Goal: Transaction & Acquisition: Purchase product/service

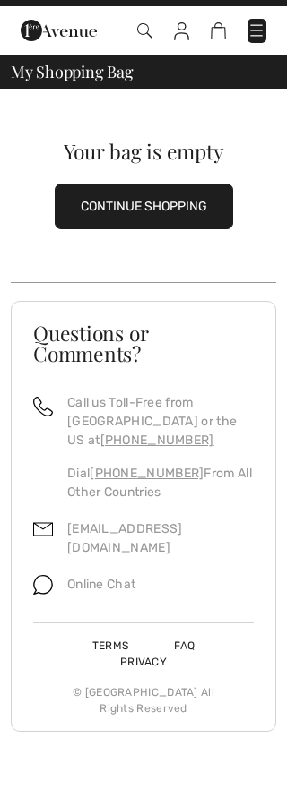
click at [143, 217] on button "CONTINUE SHOPPING" at bounding box center [144, 233] width 178 height 46
click at [144, 211] on button "CONTINUE SHOPPING" at bounding box center [144, 233] width 178 height 46
click at [133, 210] on button "CONTINUE SHOPPING" at bounding box center [144, 233] width 178 height 46
click at [159, 212] on button "CONTINUE SHOPPING" at bounding box center [144, 233] width 178 height 46
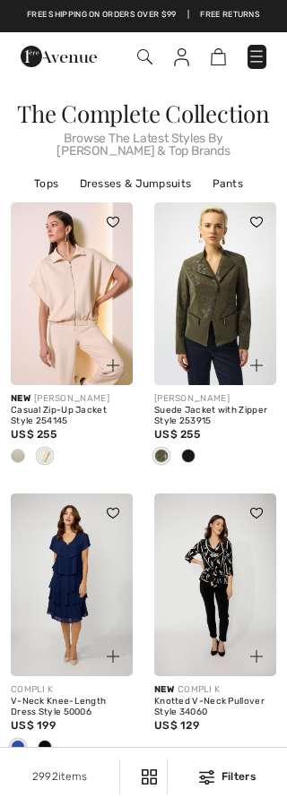
checkbox input "true"
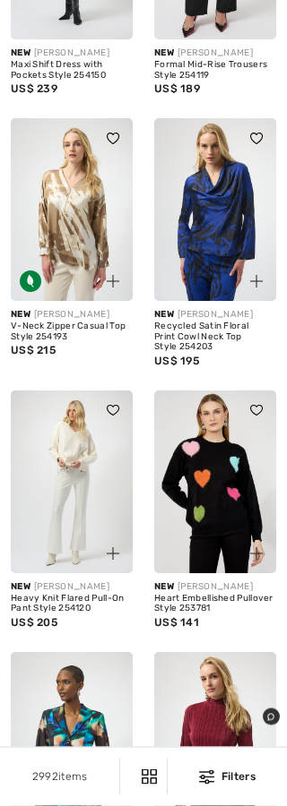
scroll to position [3790, 0]
click at [221, 470] on img at bounding box center [215, 482] width 122 height 183
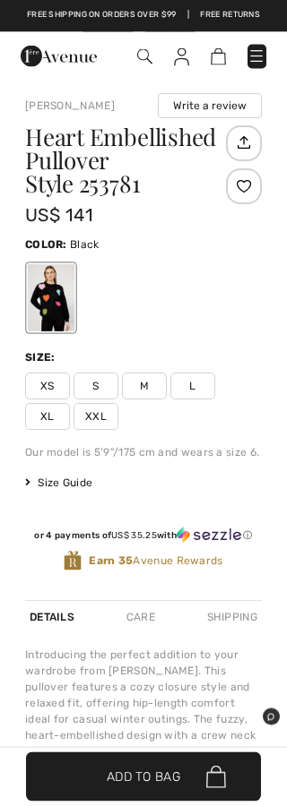
scroll to position [658, 0]
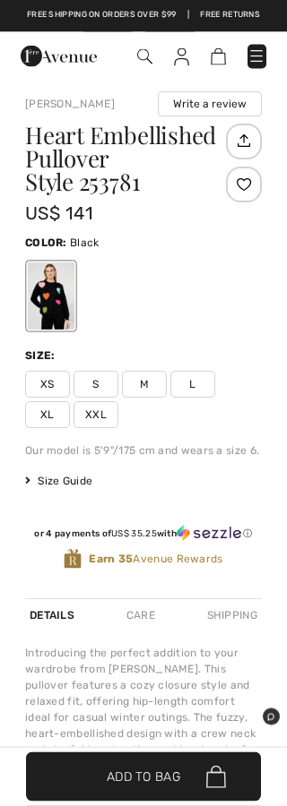
click at [149, 396] on span "M" at bounding box center [144, 385] width 45 height 27
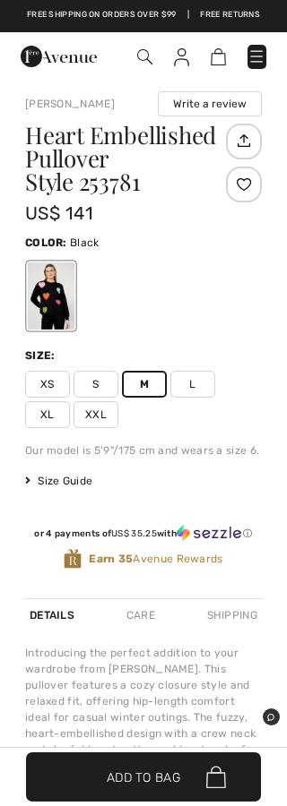
click at [142, 617] on div "Care" at bounding box center [141, 615] width 38 height 32
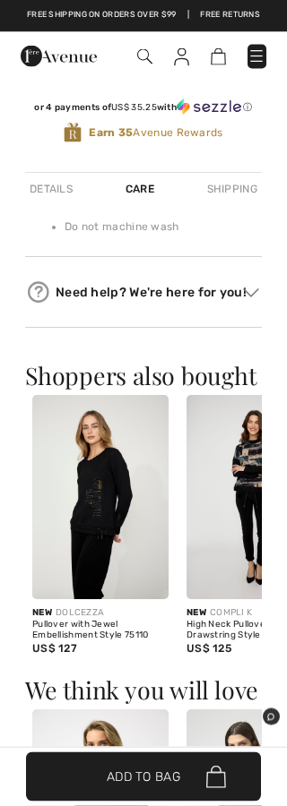
scroll to position [1086, 0]
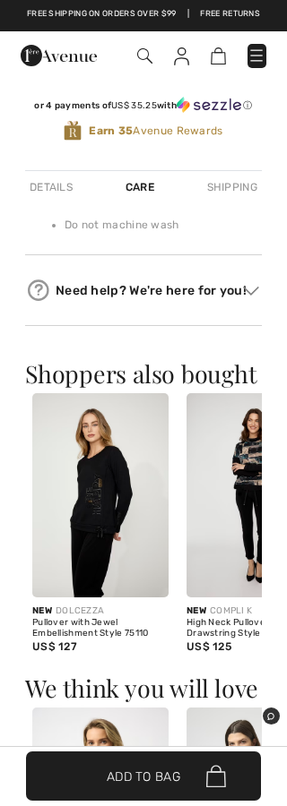
click at [57, 178] on div "Details" at bounding box center [51, 188] width 52 height 32
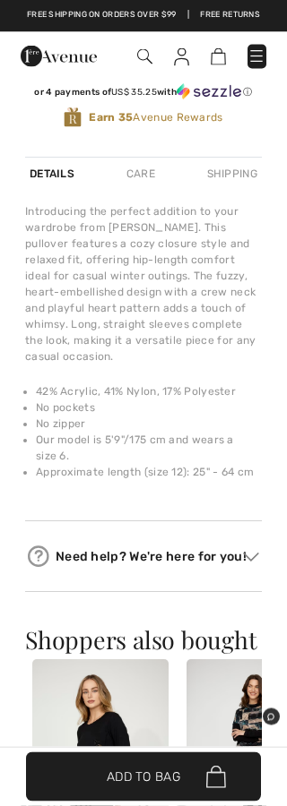
scroll to position [1089, 0]
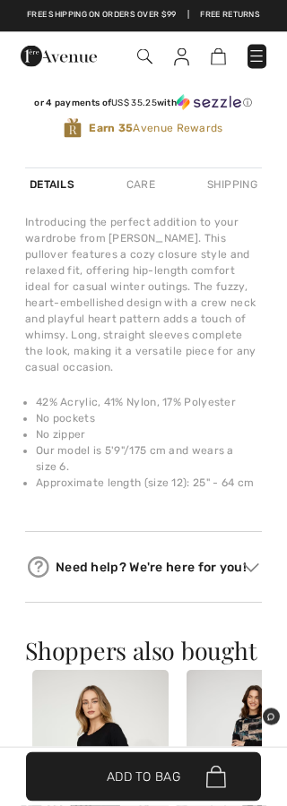
click at [151, 184] on div "Care" at bounding box center [141, 185] width 38 height 32
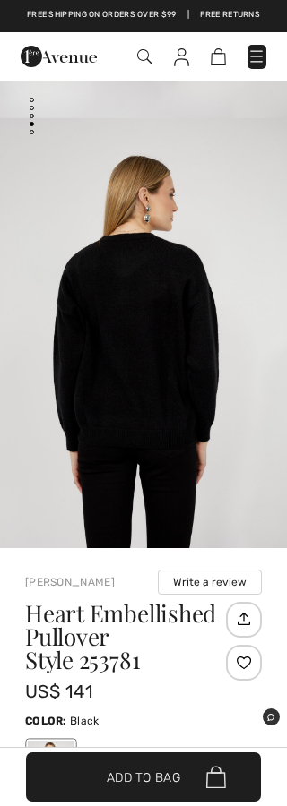
scroll to position [199, 0]
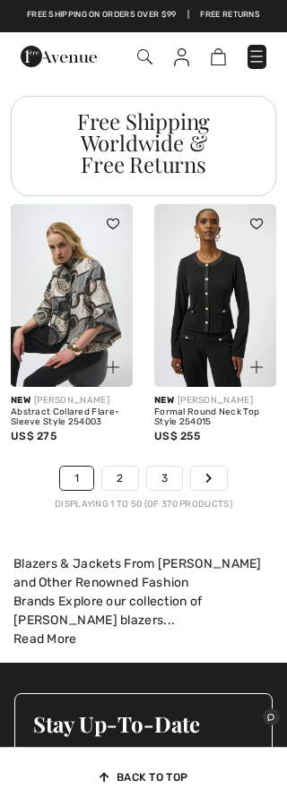
scroll to position [6890, 0]
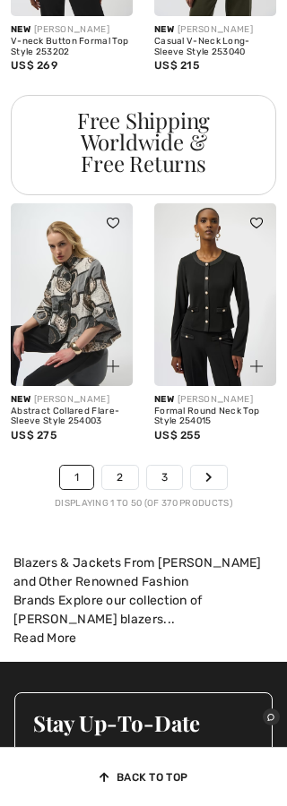
click at [130, 466] on link "2" at bounding box center [119, 477] width 35 height 23
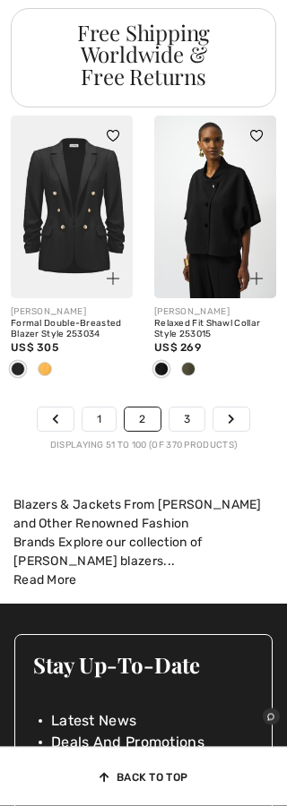
scroll to position [7085, 0]
click at [191, 408] on link "3" at bounding box center [186, 419] width 35 height 23
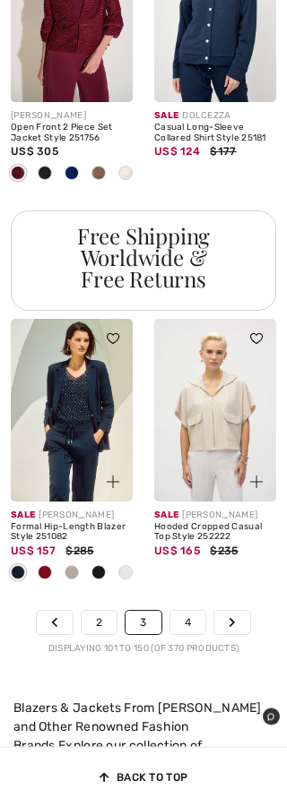
scroll to position [6783, 0]
click at [203, 611] on link "4" at bounding box center [187, 622] width 35 height 23
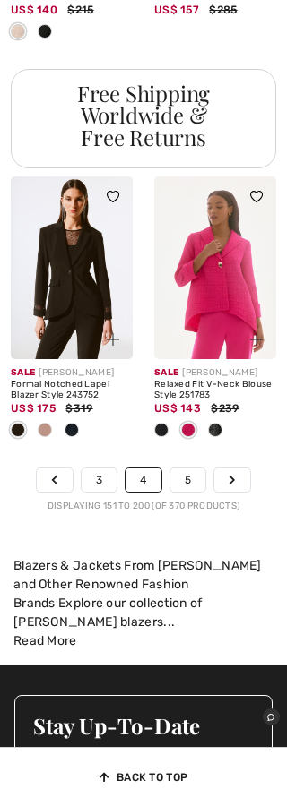
scroll to position [7061, 0]
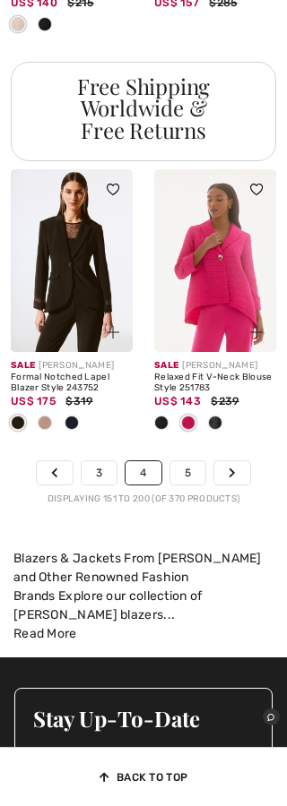
click at [203, 461] on link "5" at bounding box center [187, 472] width 35 height 23
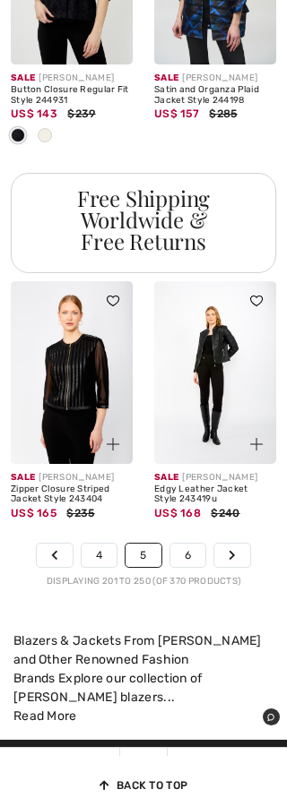
scroll to position [6992, 0]
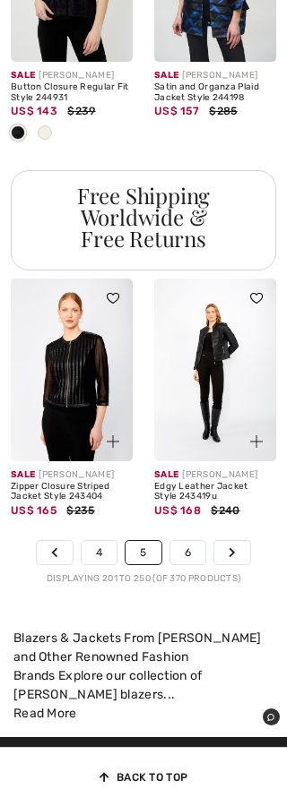
click at [202, 541] on link "6" at bounding box center [187, 552] width 35 height 23
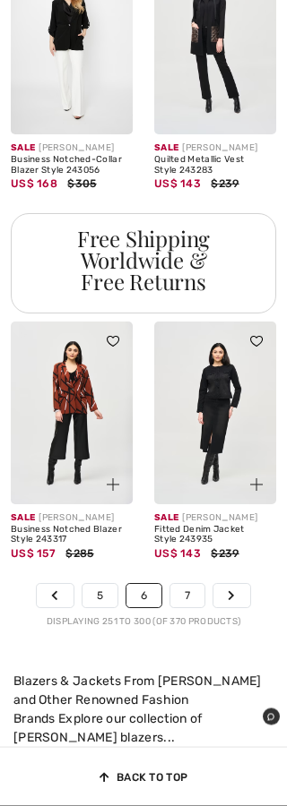
scroll to position [6792, 0]
click at [202, 584] on link "7" at bounding box center [187, 595] width 34 height 23
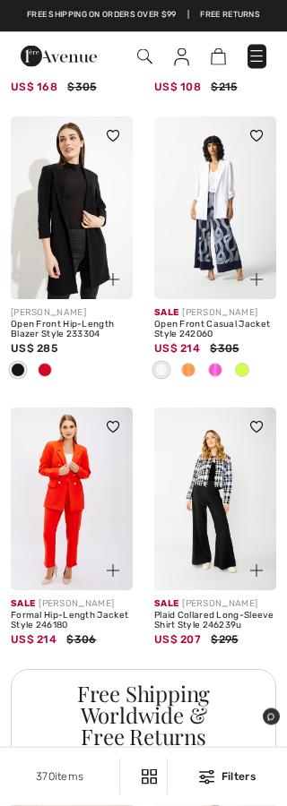
scroll to position [1183, 0]
click at [224, 205] on img at bounding box center [215, 207] width 122 height 183
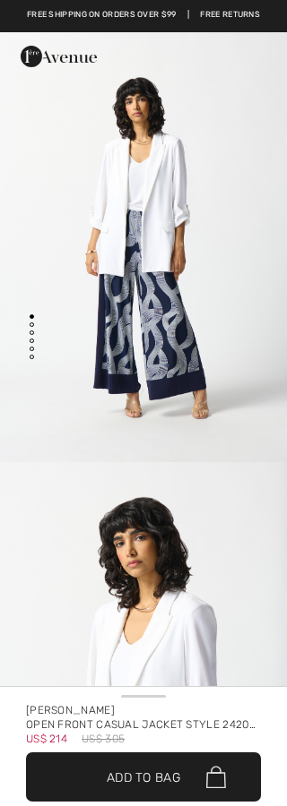
checkbox input "true"
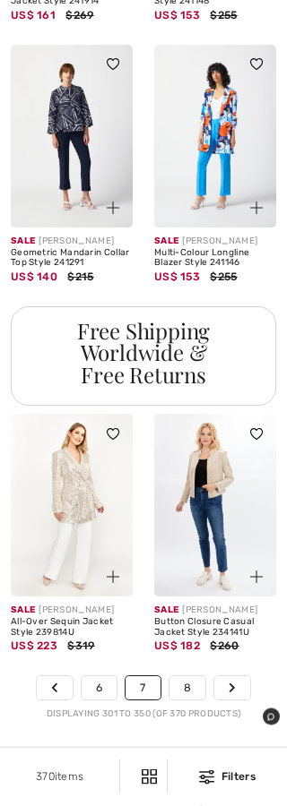
scroll to position [6875, 0]
click at [196, 677] on link "8" at bounding box center [187, 688] width 36 height 23
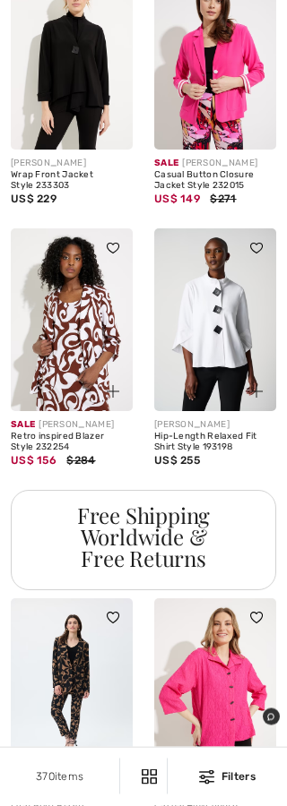
scroll to position [1294, 0]
